Goal: Find contact information: Find contact information

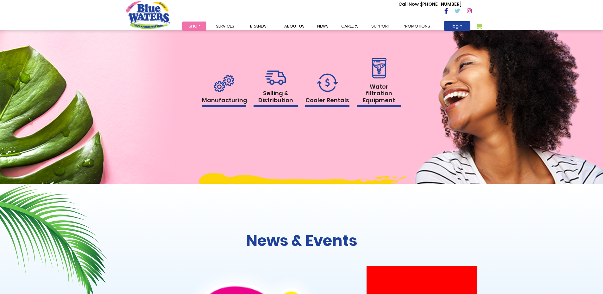
scroll to position [665, 0]
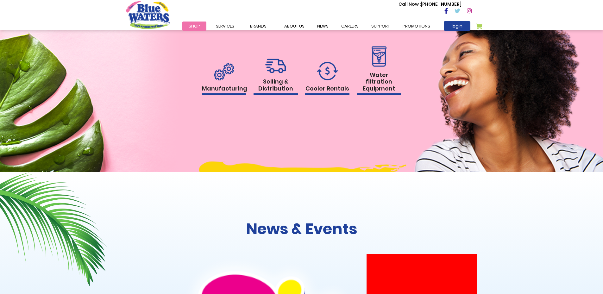
click at [281, 89] on h1 "Selling & Distribution" at bounding box center [276, 86] width 44 height 17
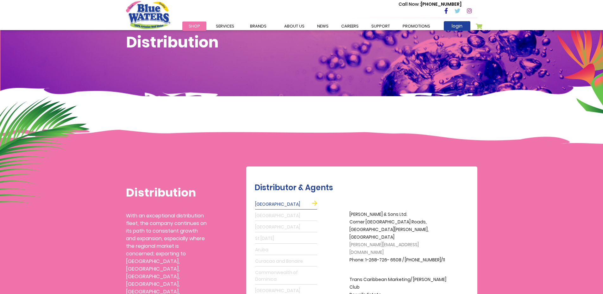
scroll to position [95, 0]
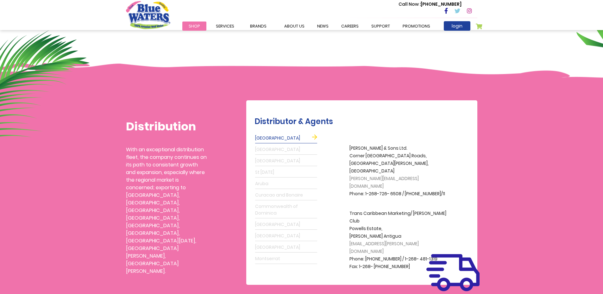
click at [266, 150] on link "Grenada" at bounding box center [286, 150] width 62 height 10
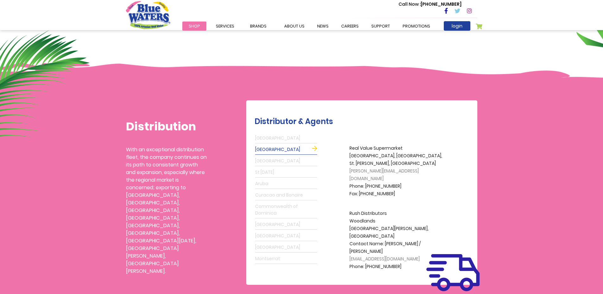
click at [267, 161] on link "Barbados" at bounding box center [286, 161] width 62 height 10
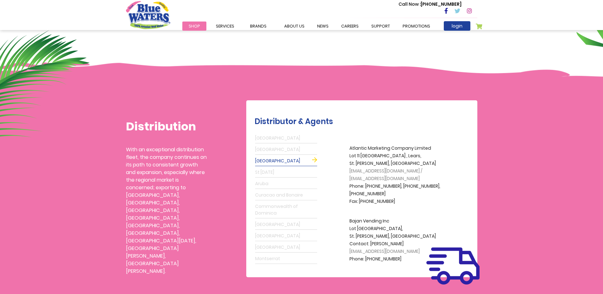
click at [267, 171] on link "St Lucia" at bounding box center [286, 173] width 62 height 10
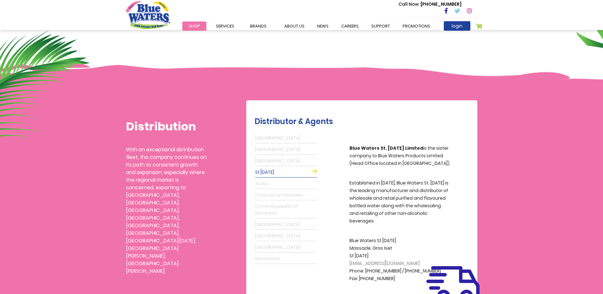
click at [270, 186] on link "Aruba" at bounding box center [286, 184] width 62 height 10
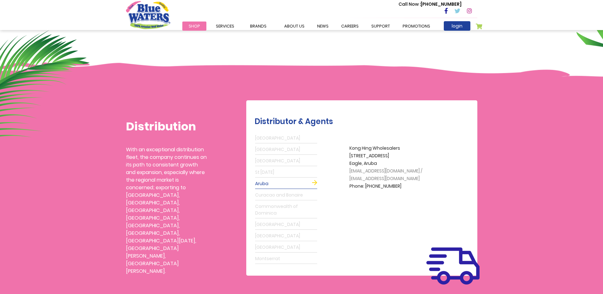
click at [284, 194] on link "Curacao and Bonaire" at bounding box center [286, 195] width 62 height 10
click at [275, 207] on link "Commonwealth of Dominica" at bounding box center [286, 210] width 62 height 17
click at [280, 223] on link "Guyana" at bounding box center [286, 225] width 62 height 10
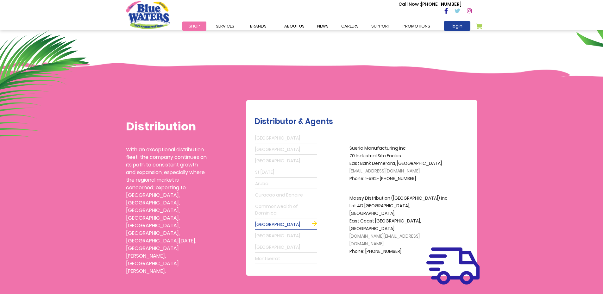
click at [272, 213] on link "Commonwealth of Dominica" at bounding box center [286, 210] width 62 height 17
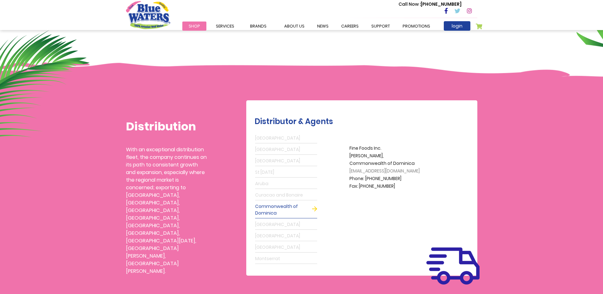
click at [268, 225] on link "Guyana" at bounding box center [286, 225] width 62 height 10
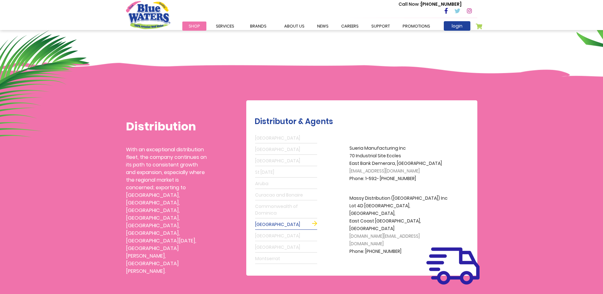
click at [284, 233] on link "St Maarten" at bounding box center [286, 236] width 62 height 10
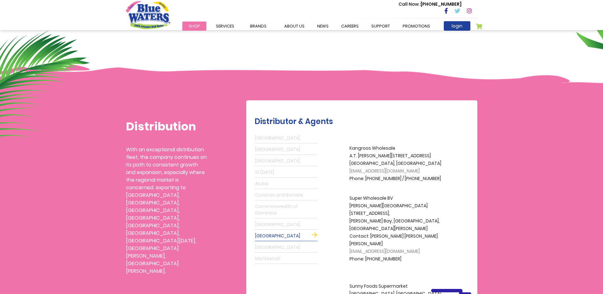
click at [285, 245] on link "Suriname" at bounding box center [286, 248] width 62 height 10
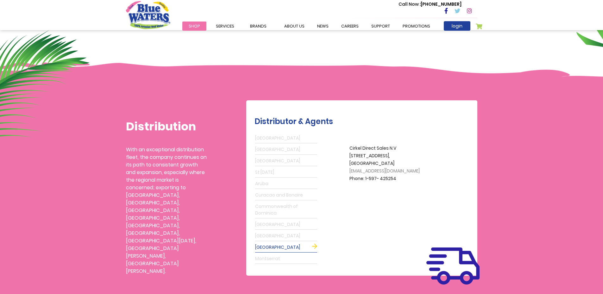
click at [284, 258] on link "Montserrat" at bounding box center [286, 259] width 62 height 10
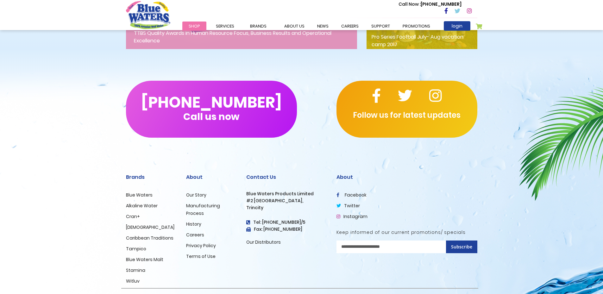
scroll to position [1028, 0]
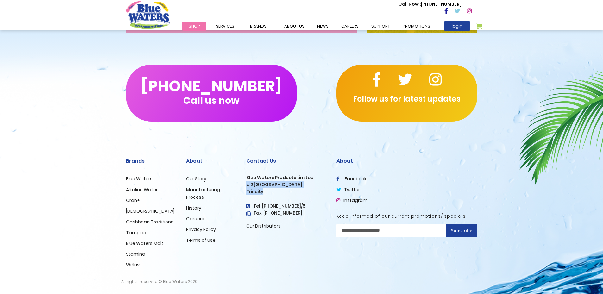
drag, startPoint x: 247, startPoint y: 183, endPoint x: 289, endPoint y: 193, distance: 42.5
click at [289, 193] on div "Contact Us Blue Waters Products Limited #2 Orange Grove Estate, Trincity Tel: (…" at bounding box center [286, 194] width 81 height 72
click at [31, 119] on div "(868) 640-8824 Call us now Follow us for latest updates" at bounding box center [301, 93] width 603 height 108
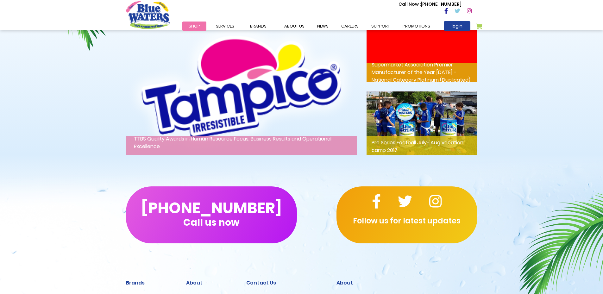
scroll to position [869, 0]
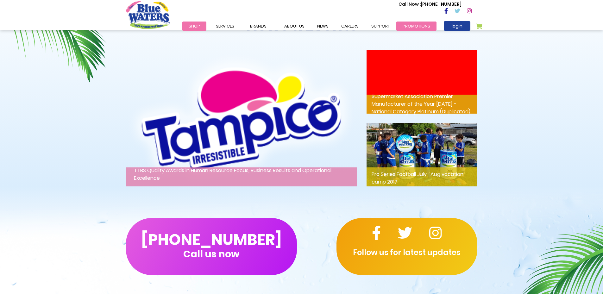
click at [410, 28] on link "Promotions" at bounding box center [417, 26] width 40 height 9
